Goal: Transaction & Acquisition: Purchase product/service

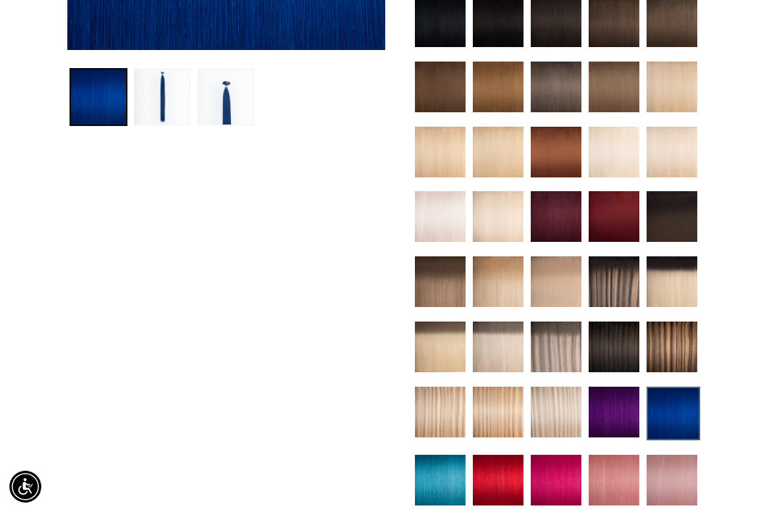
scroll to position [496, 0]
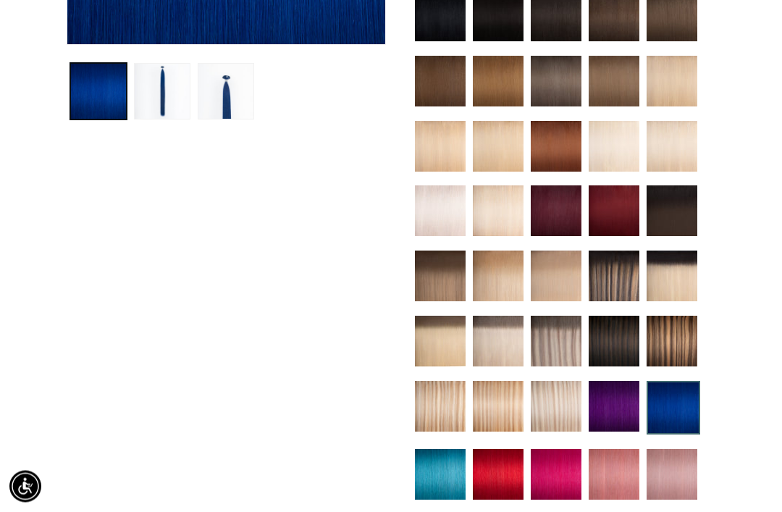
click at [449, 450] on img at bounding box center [440, 474] width 51 height 51
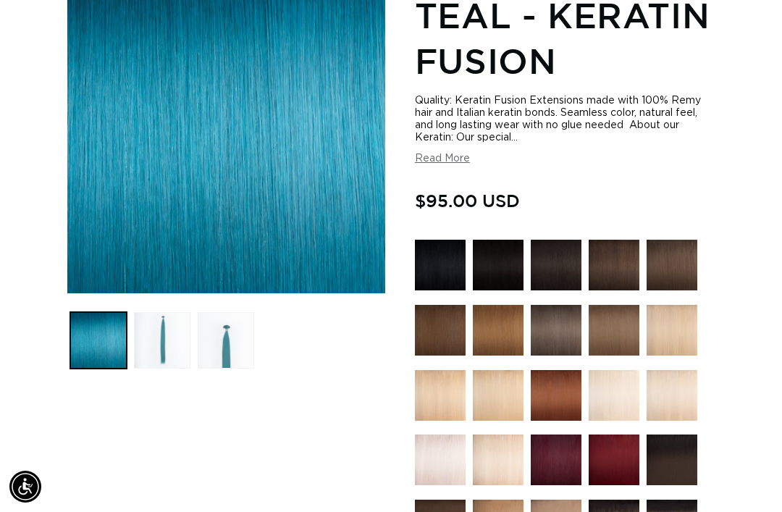
scroll to position [0, 679]
click at [557, 308] on img at bounding box center [556, 330] width 51 height 51
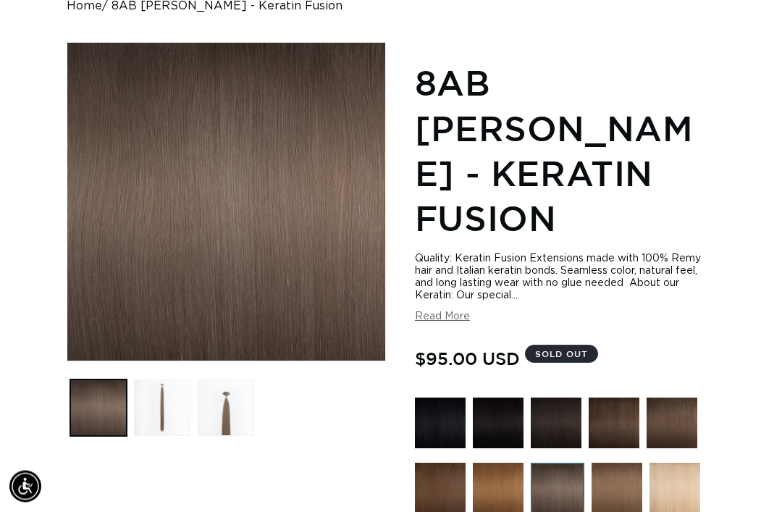
scroll to position [184, 0]
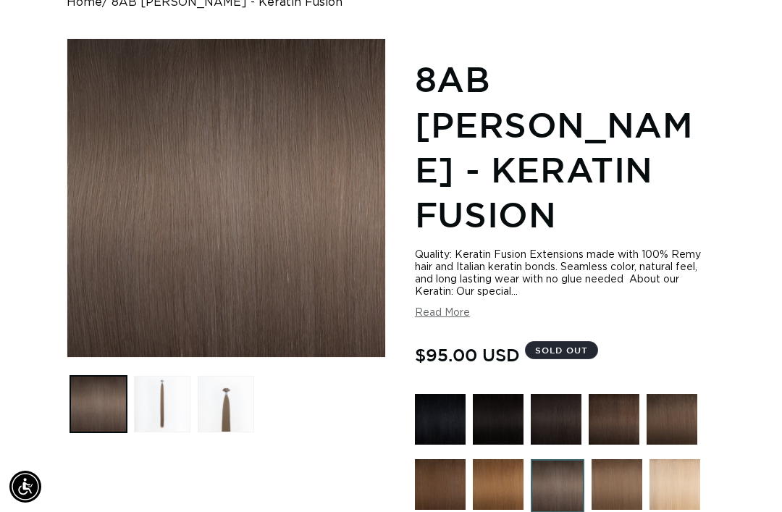
click at [675, 396] on img at bounding box center [671, 419] width 51 height 51
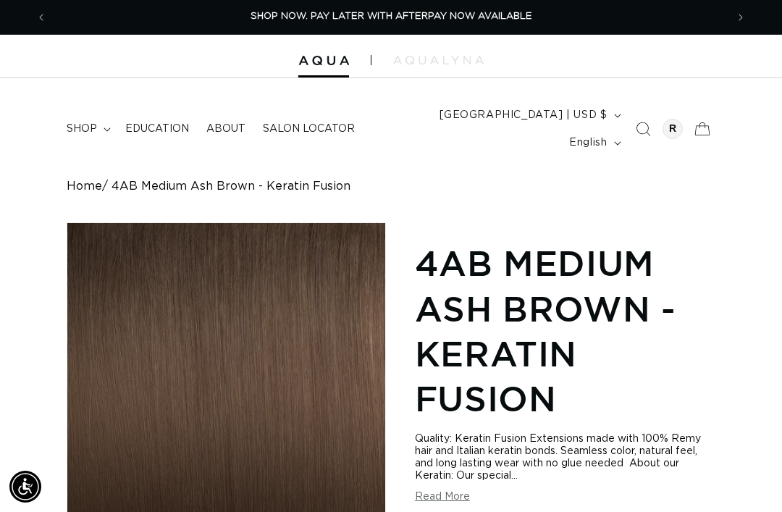
click at [91, 122] on span "shop" at bounding box center [82, 128] width 30 height 13
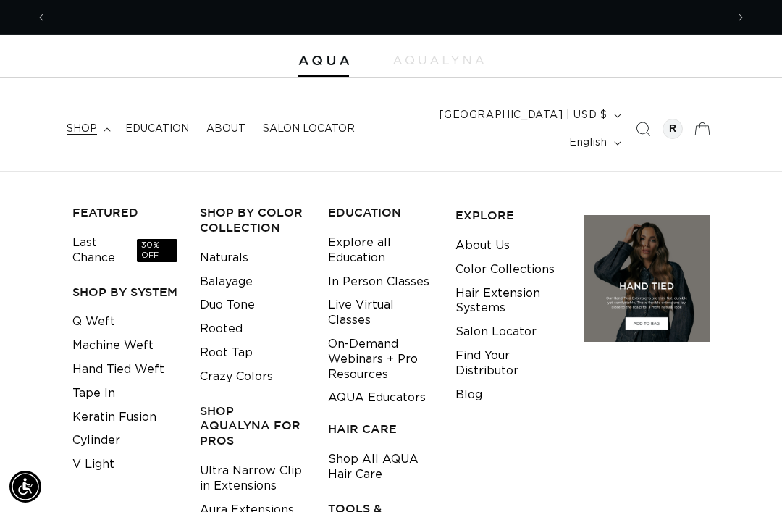
scroll to position [0, 1358]
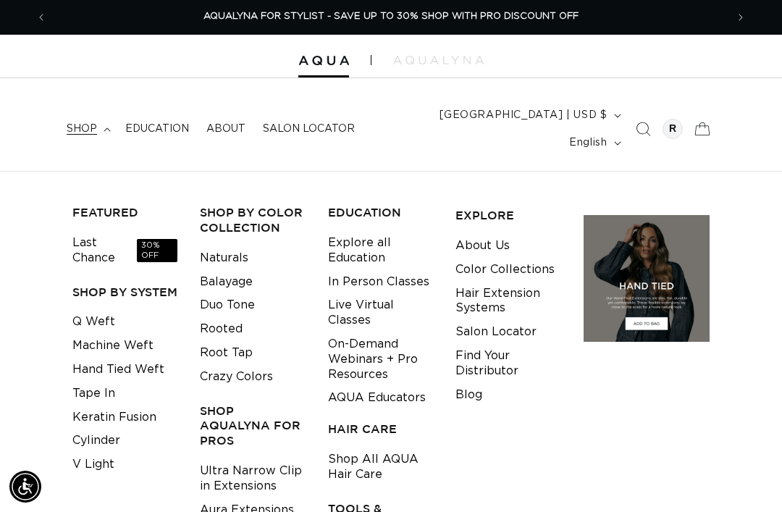
click at [110, 381] on link "Tape In" at bounding box center [93, 393] width 43 height 24
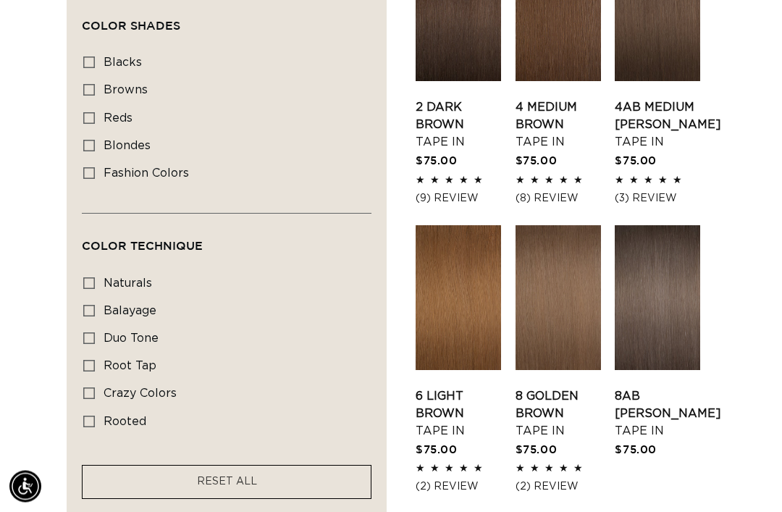
scroll to position [892, 0]
click at [102, 380] on label "crazy colors crazy colors (8 products)" at bounding box center [222, 394] width 278 height 28
click at [95, 387] on input "crazy colors crazy colors (8 products)" at bounding box center [89, 393] width 12 height 12
checkbox input "true"
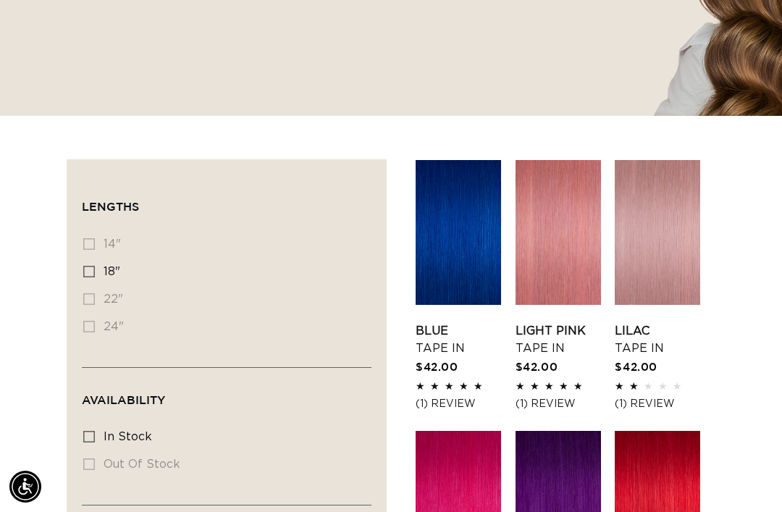
scroll to position [0, 1358]
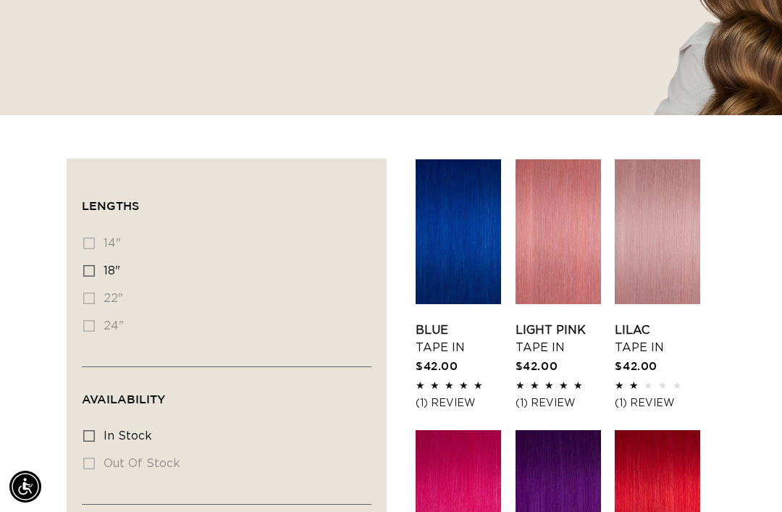
click at [449, 321] on link "Blue Tape In" at bounding box center [457, 338] width 85 height 35
